Goal: Find specific page/section: Find specific page/section

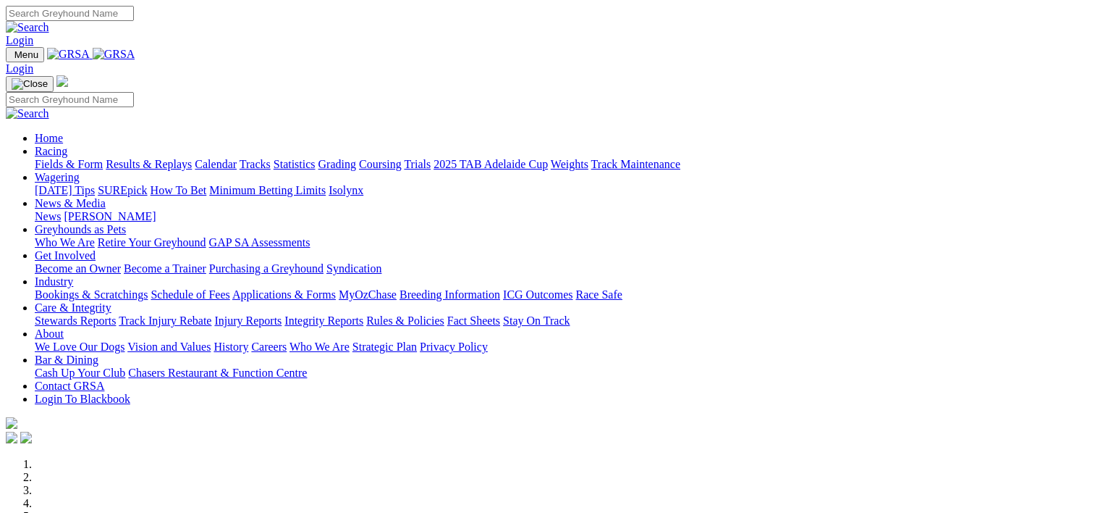
scroll to position [576, 0]
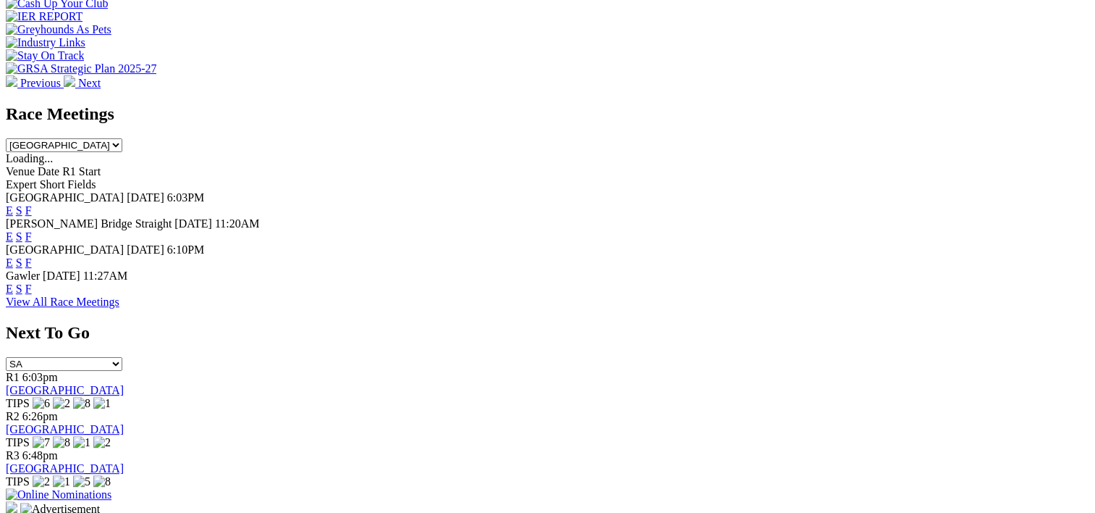
click at [32, 204] on link "F" at bounding box center [28, 210] width 7 height 12
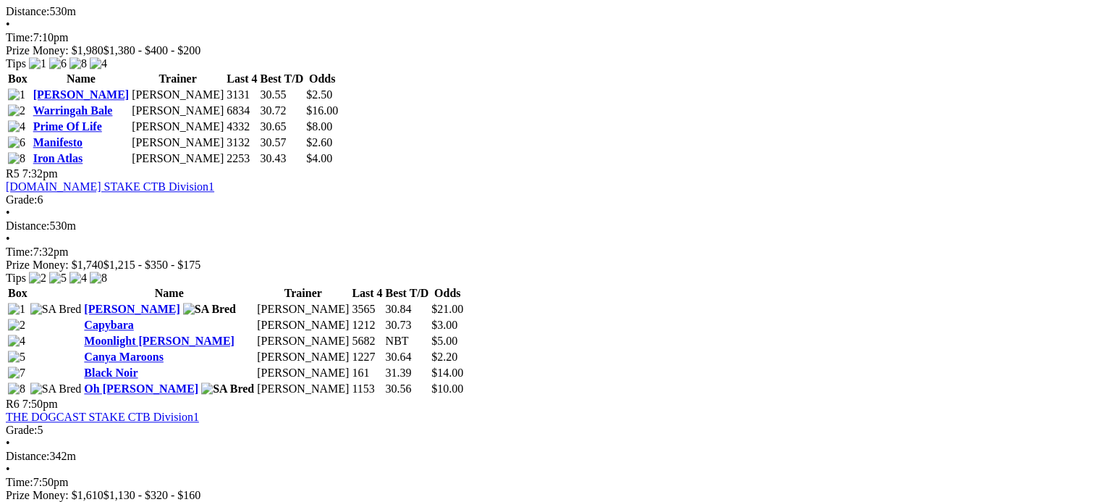
scroll to position [1464, 0]
